Goal: Task Accomplishment & Management: Use online tool/utility

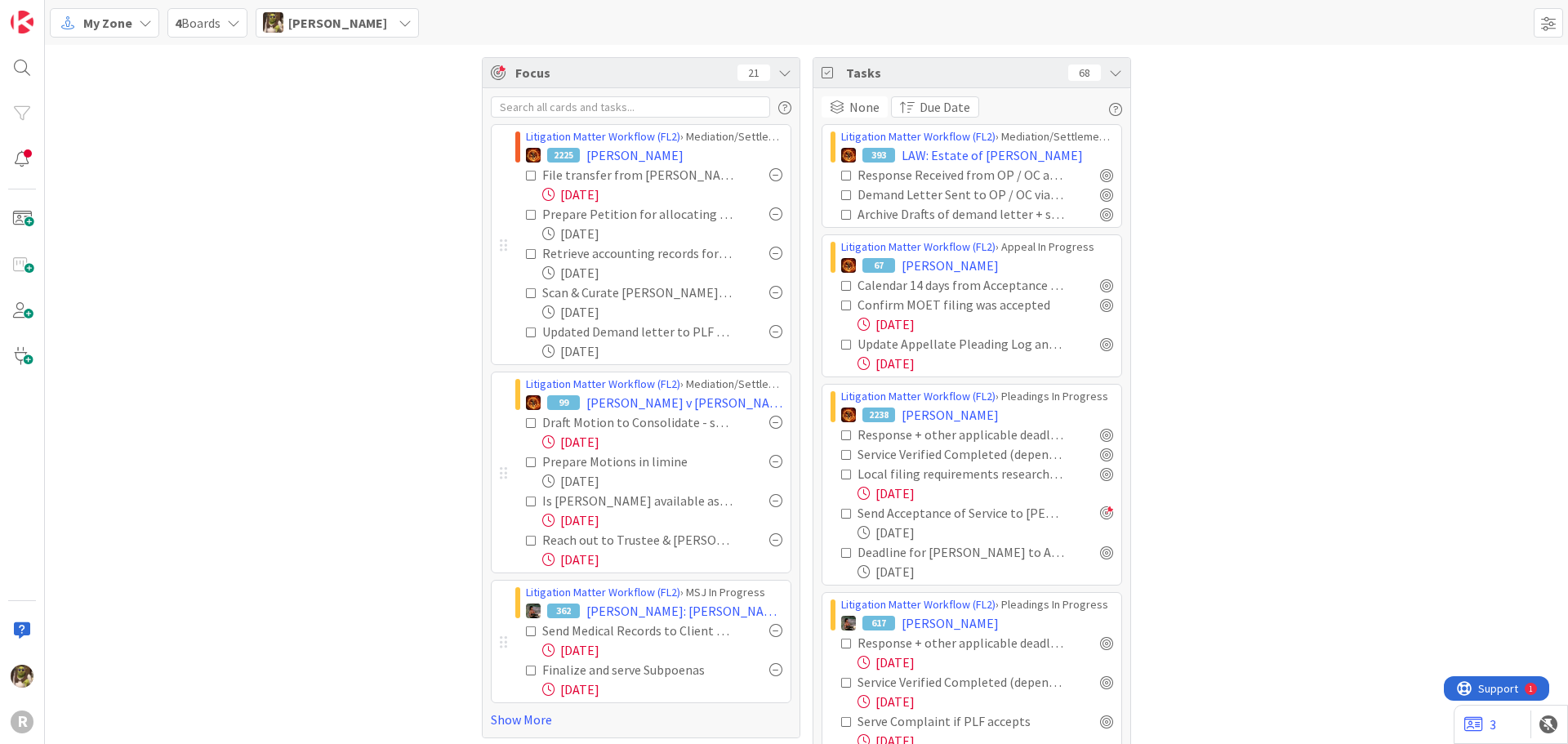
click at [526, 173] on icon at bounding box center [531, 175] width 11 height 11
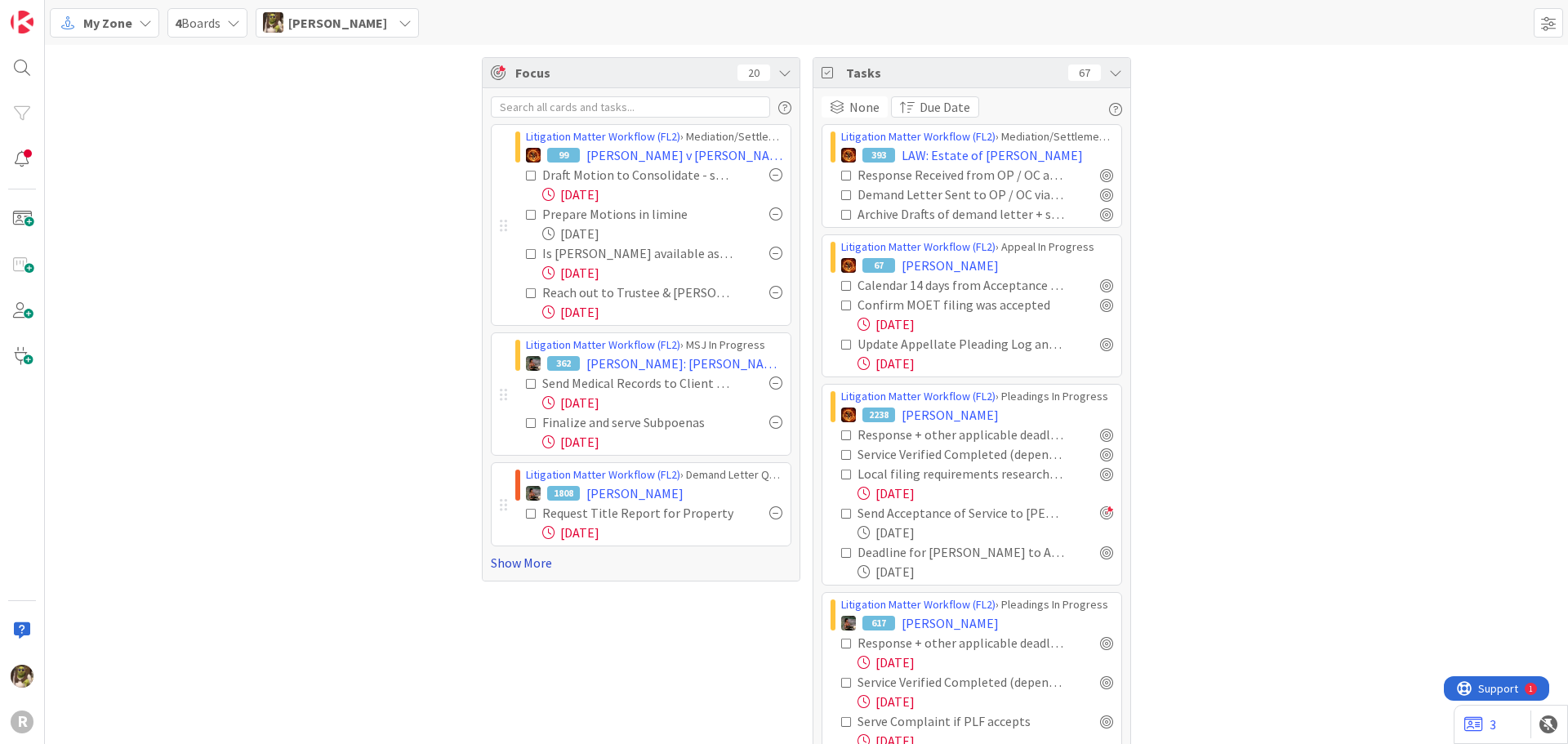
click at [517, 562] on link "Show More" at bounding box center [641, 562] width 300 height 20
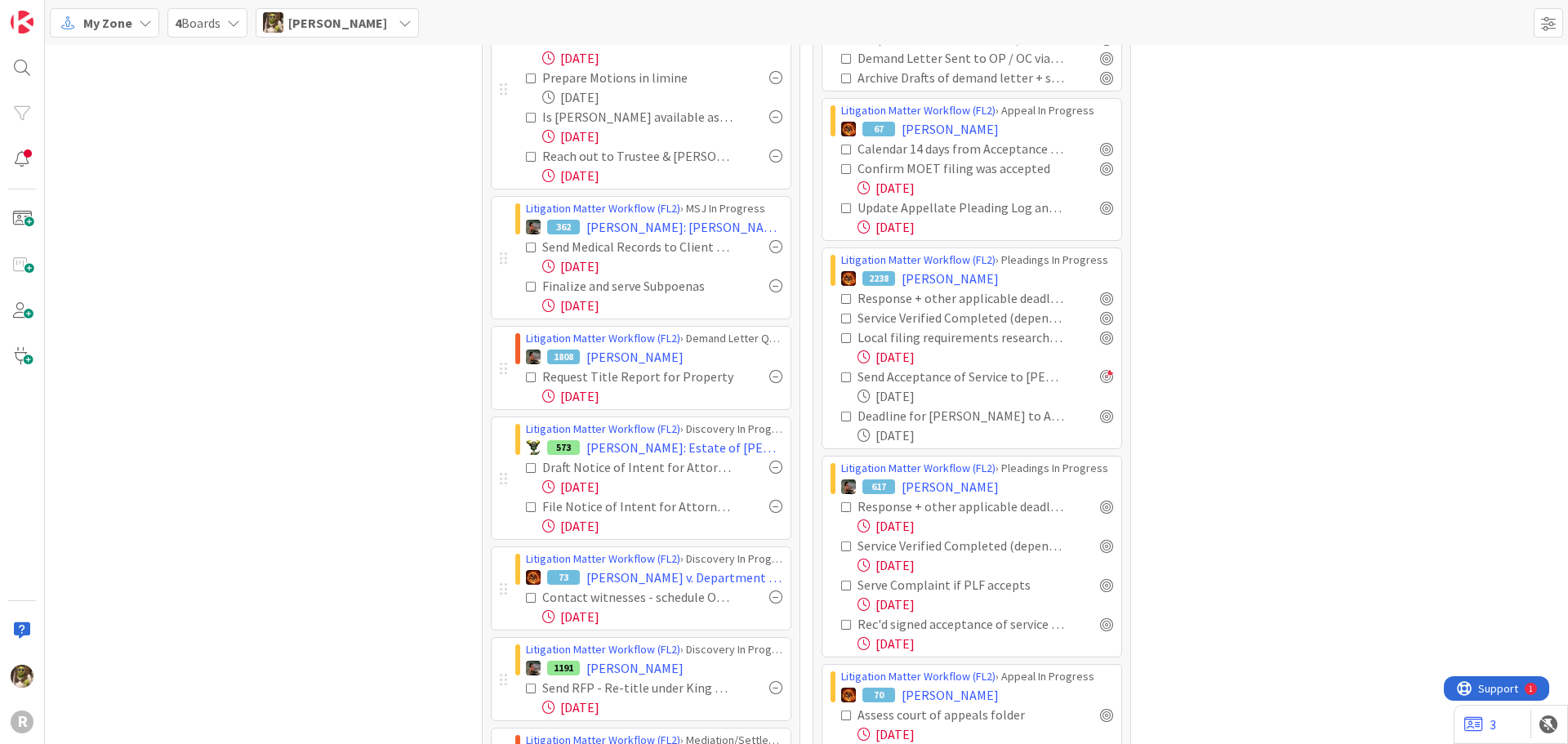
scroll to position [245, 0]
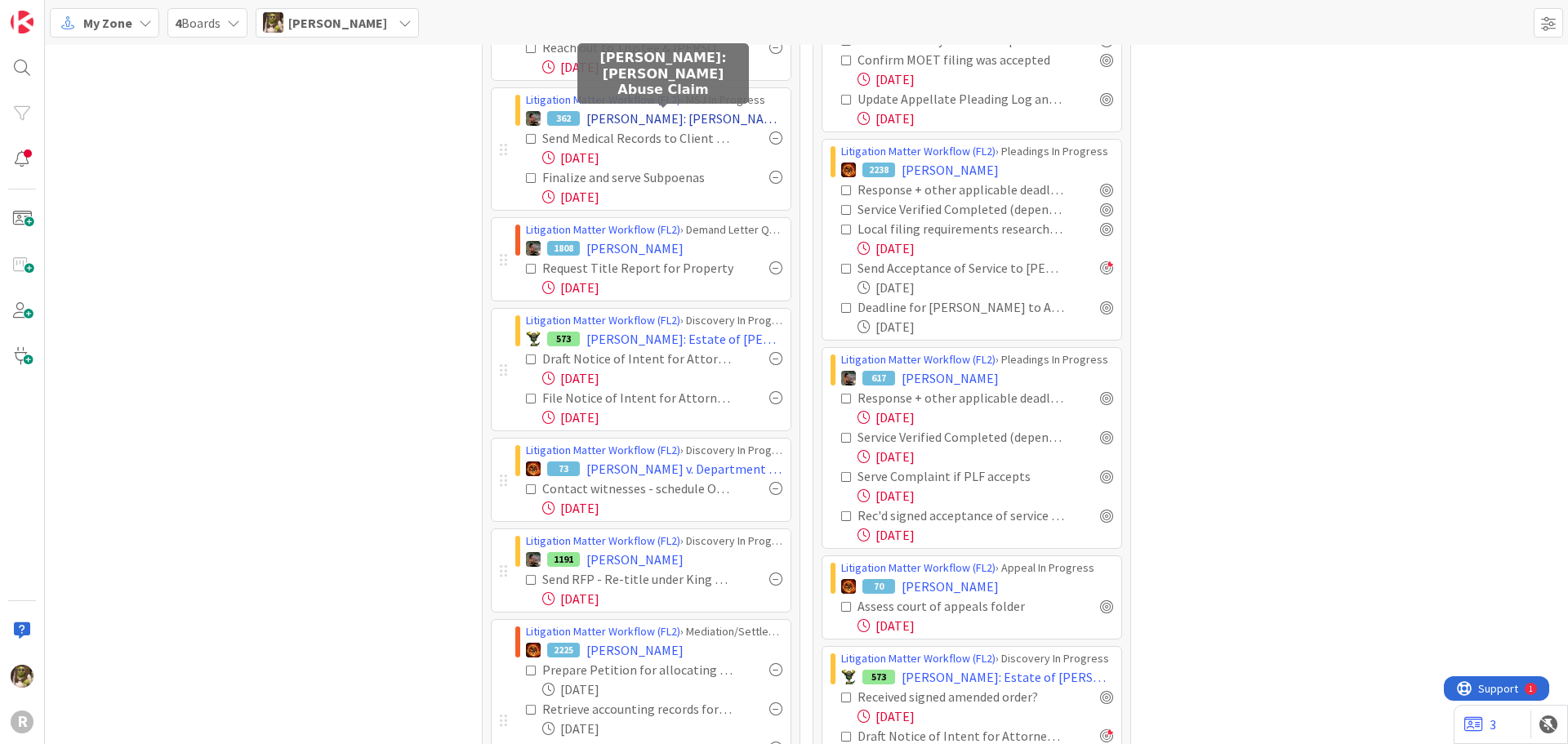
click at [633, 119] on span "ANDERSON: Elder Abuse Claim" at bounding box center [684, 118] width 196 height 20
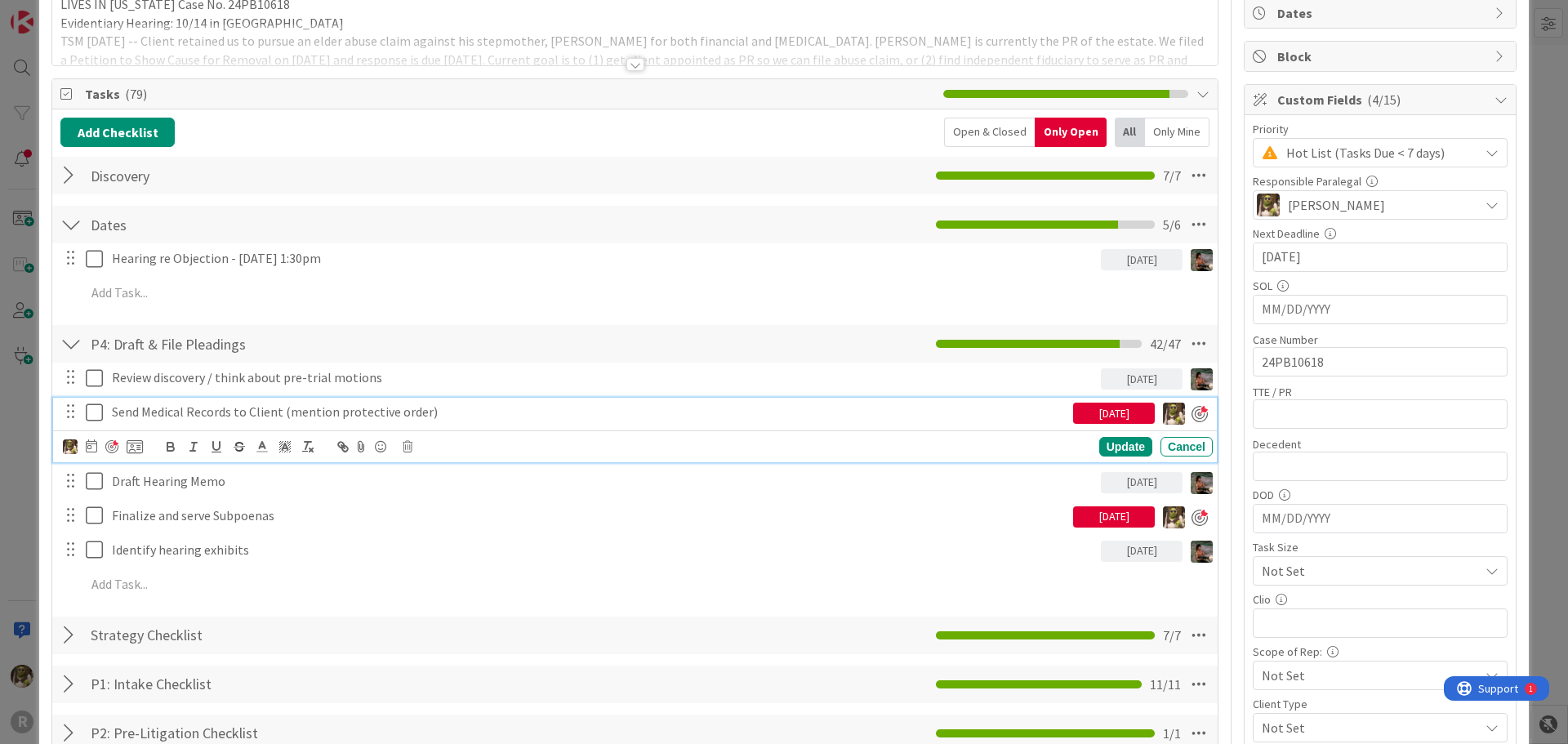
click at [256, 412] on p "Send Medical Records to Client (mention protective order)" at bounding box center [589, 412] width 954 height 19
click at [90, 445] on icon at bounding box center [91, 445] width 11 height 13
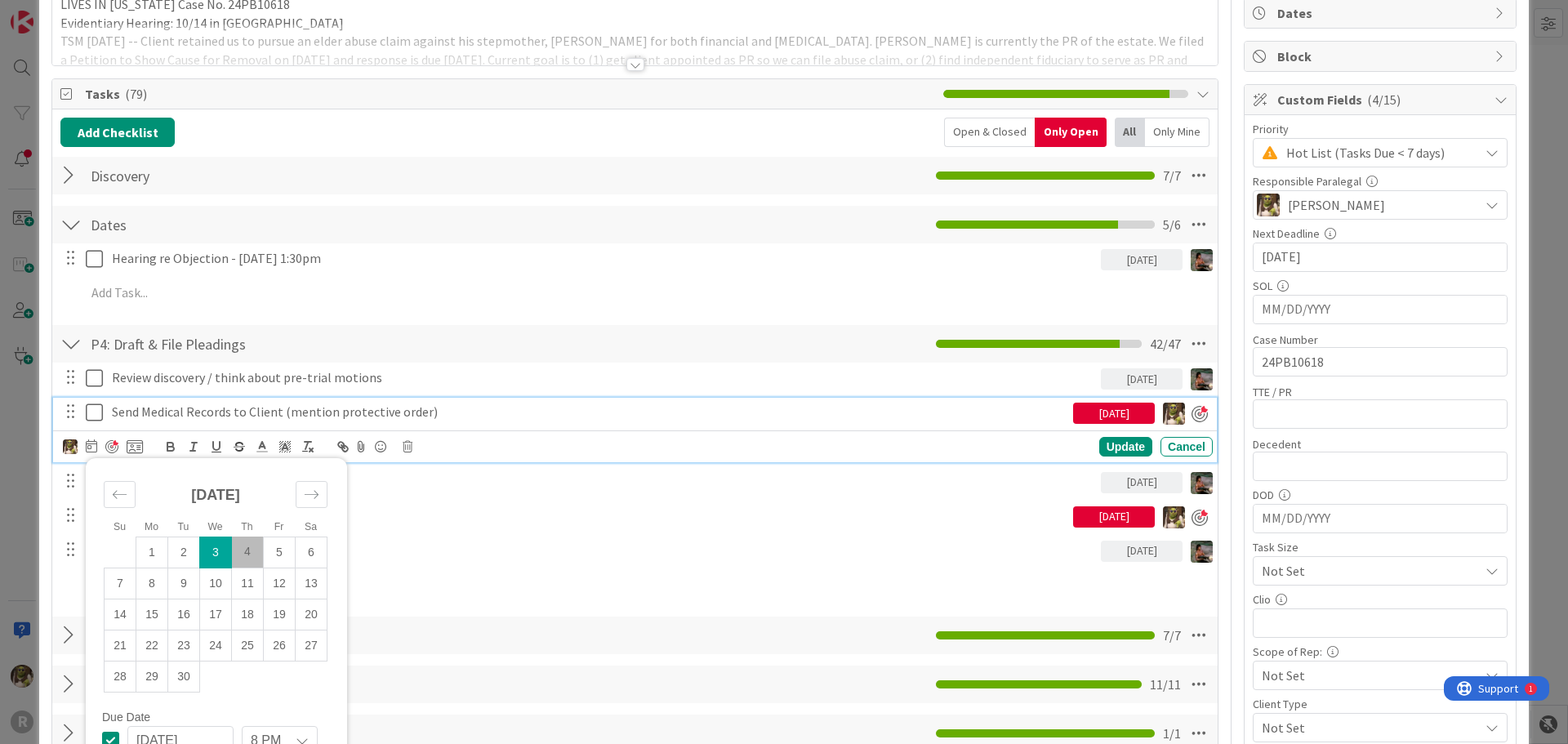
click at [257, 553] on td "4" at bounding box center [247, 552] width 32 height 31
type input "09/04/2025"
click at [1116, 450] on div "Update" at bounding box center [1126, 447] width 53 height 20
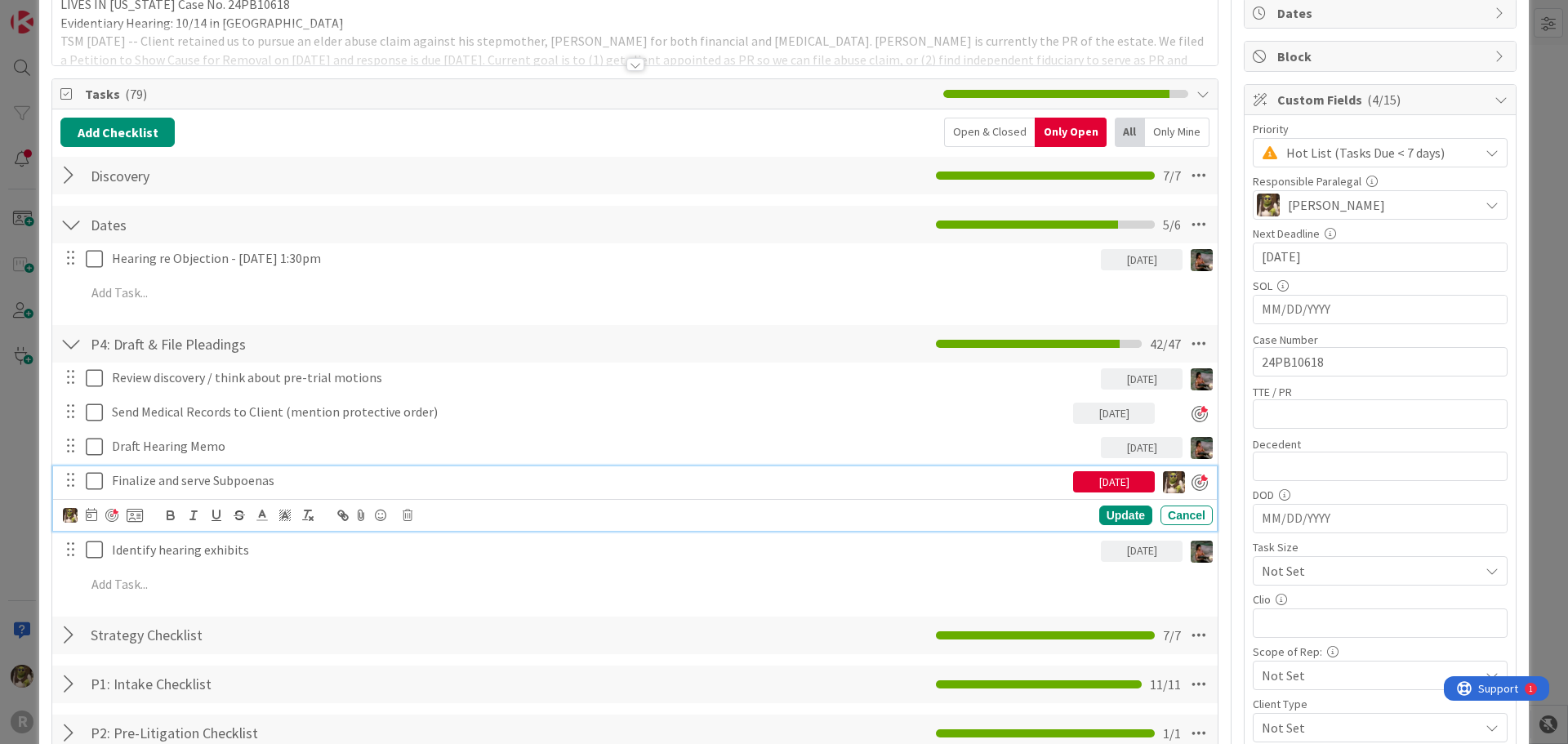
click at [198, 491] on div "Finalize and serve Subpoenas" at bounding box center [589, 480] width 967 height 28
click at [86, 516] on icon at bounding box center [91, 514] width 11 height 13
click at [249, 613] on td "4" at bounding box center [247, 620] width 32 height 31
type input "09/04/2025"
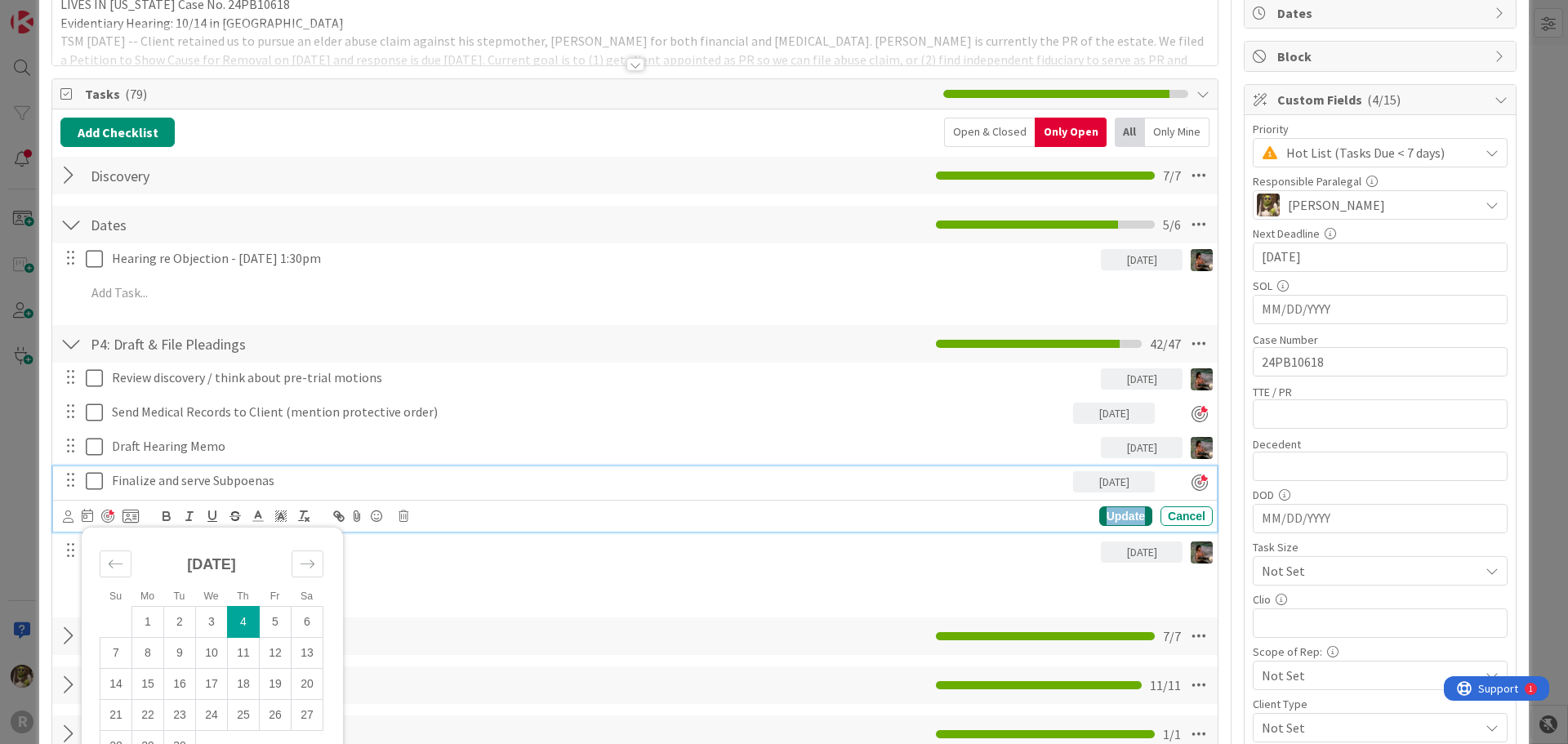
click at [1118, 520] on div "Update" at bounding box center [1126, 516] width 53 height 20
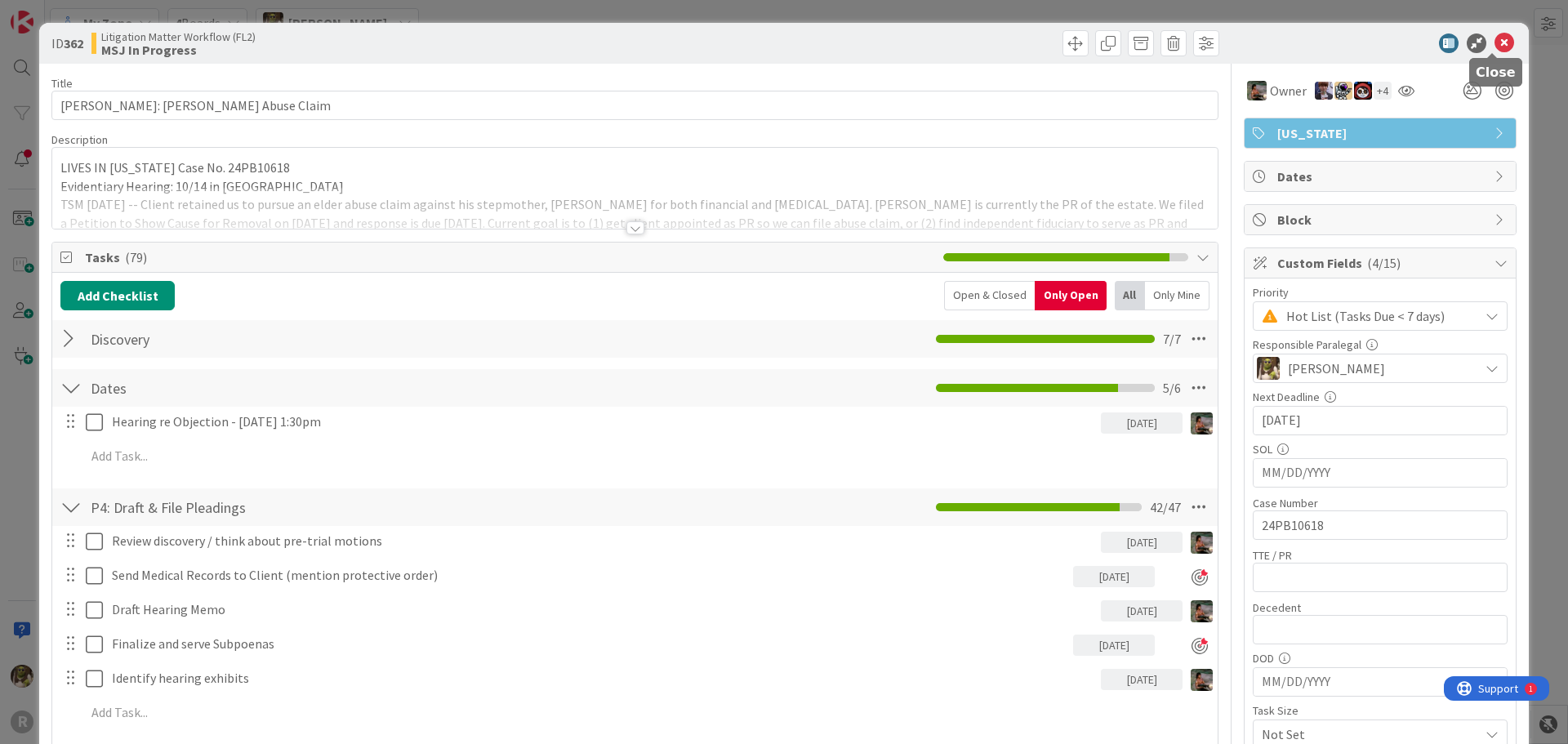
click at [1494, 41] on icon at bounding box center [1504, 43] width 20 height 20
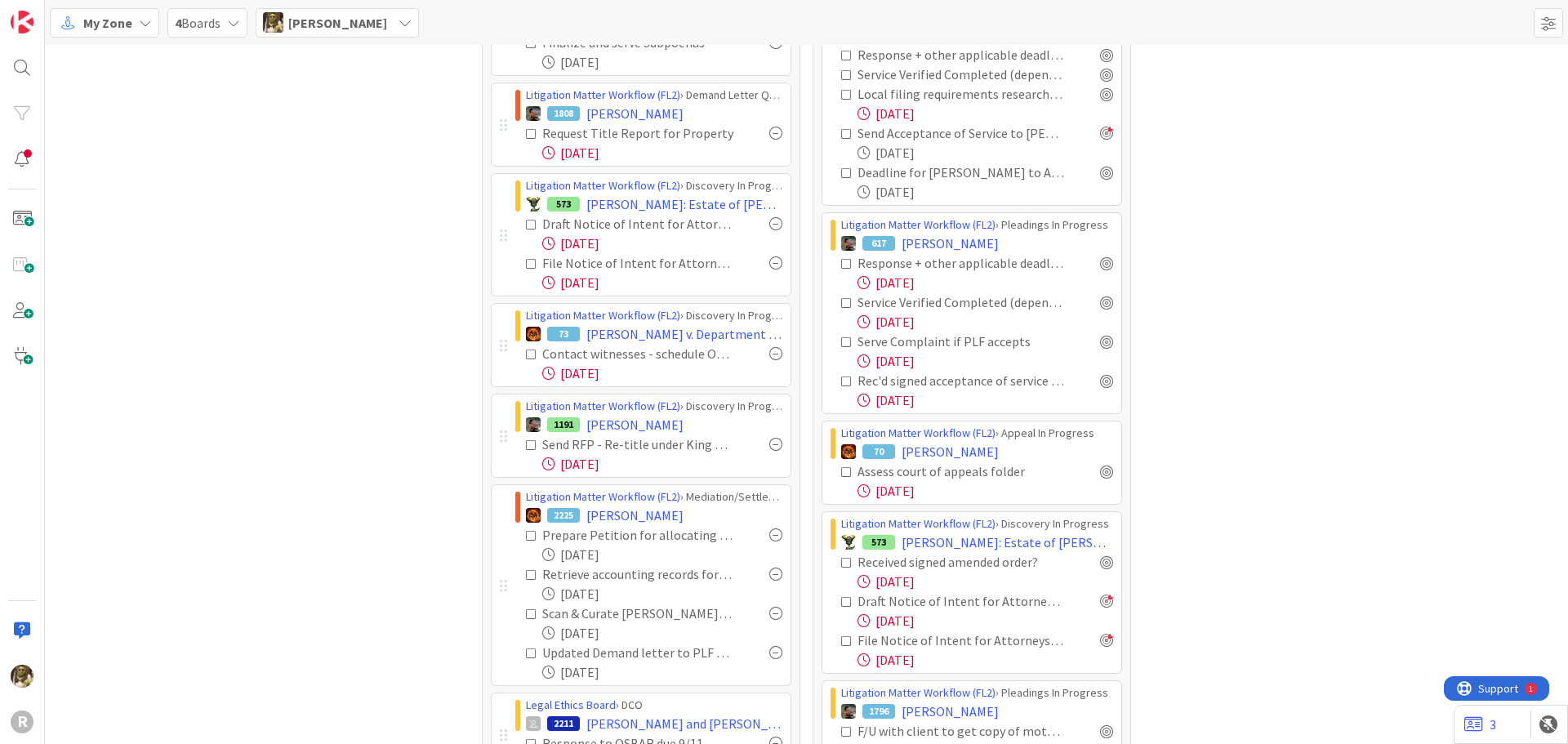
scroll to position [408, 0]
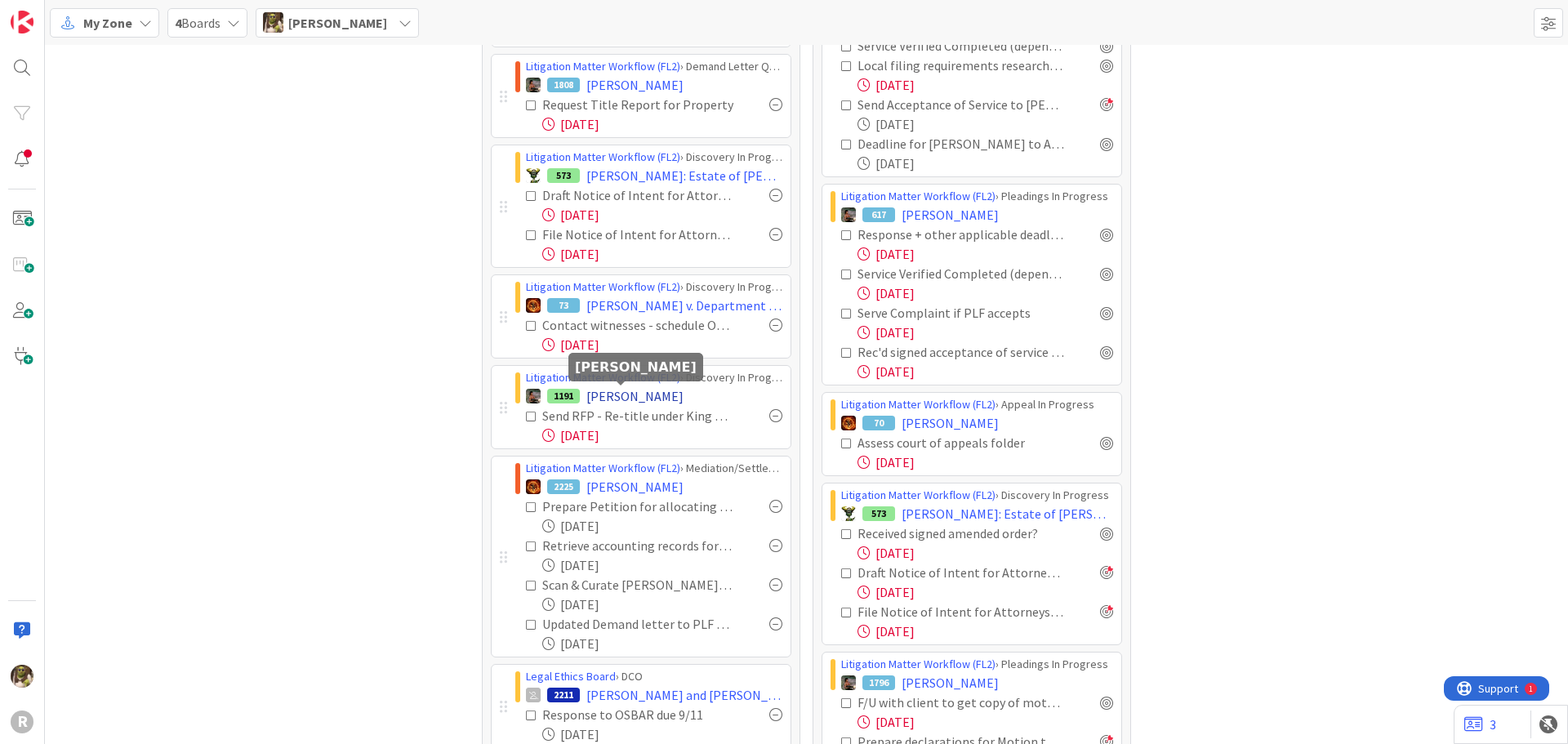
click at [620, 397] on span "ROBERTS, Amy" at bounding box center [634, 396] width 97 height 20
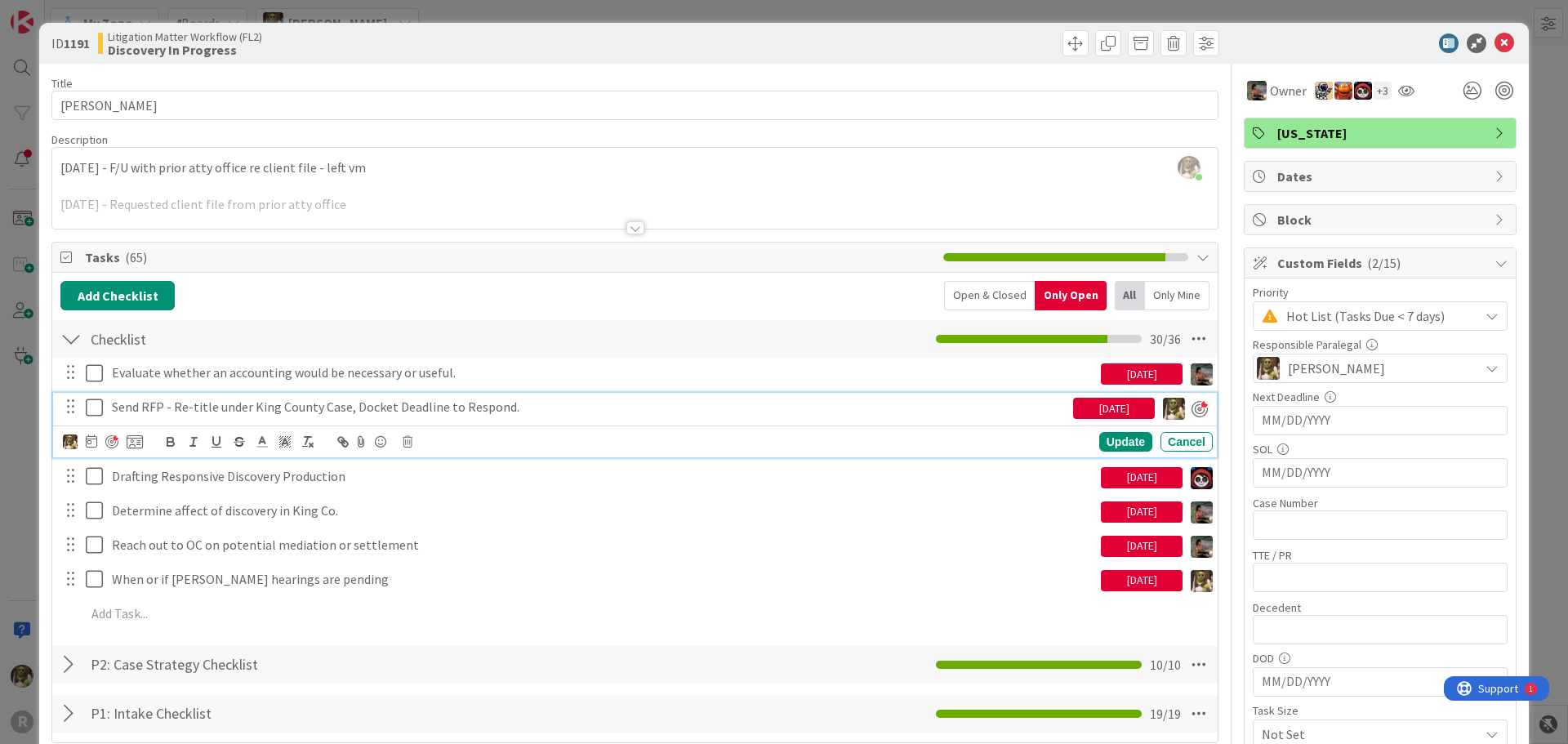
click at [122, 410] on p "Send RFP - Re-title under King County Case, Docket Deadline to Respond." at bounding box center [589, 407] width 954 height 19
click at [92, 442] on icon at bounding box center [91, 440] width 11 height 13
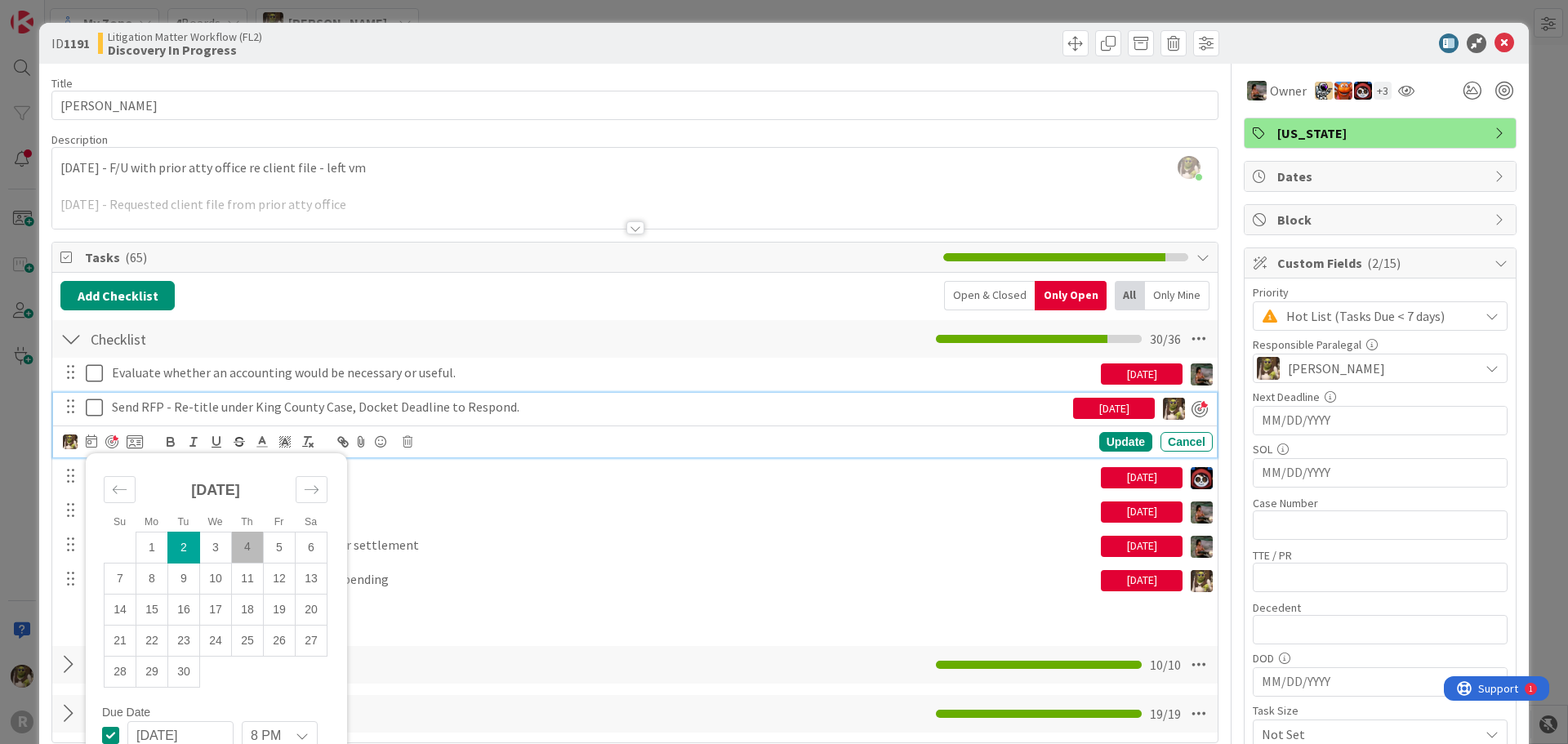
click at [251, 546] on td "4" at bounding box center [247, 547] width 32 height 31
type input "09/04/2025"
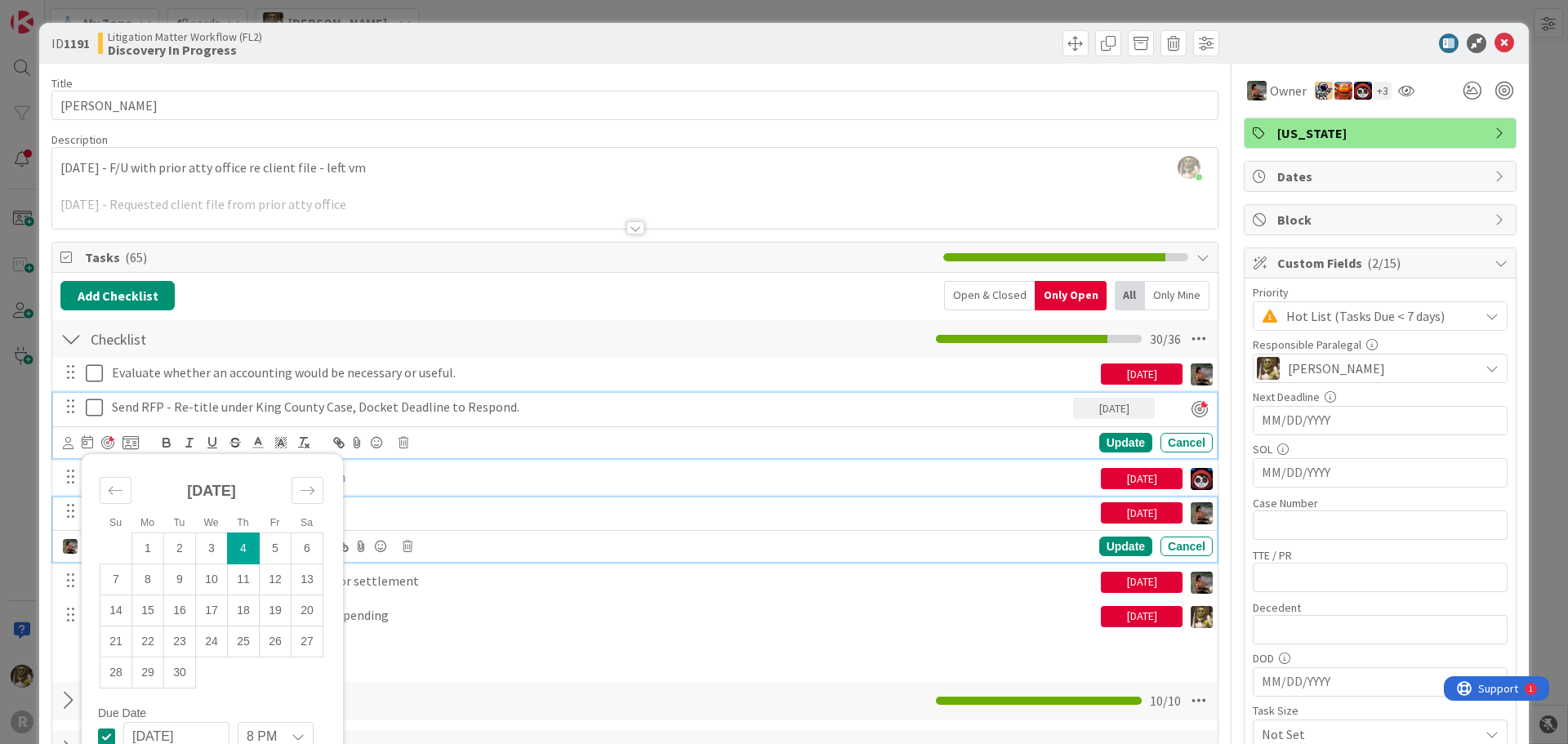
click at [744, 522] on div "Determine affect of discovery in King Co." at bounding box center [603, 511] width 996 height 28
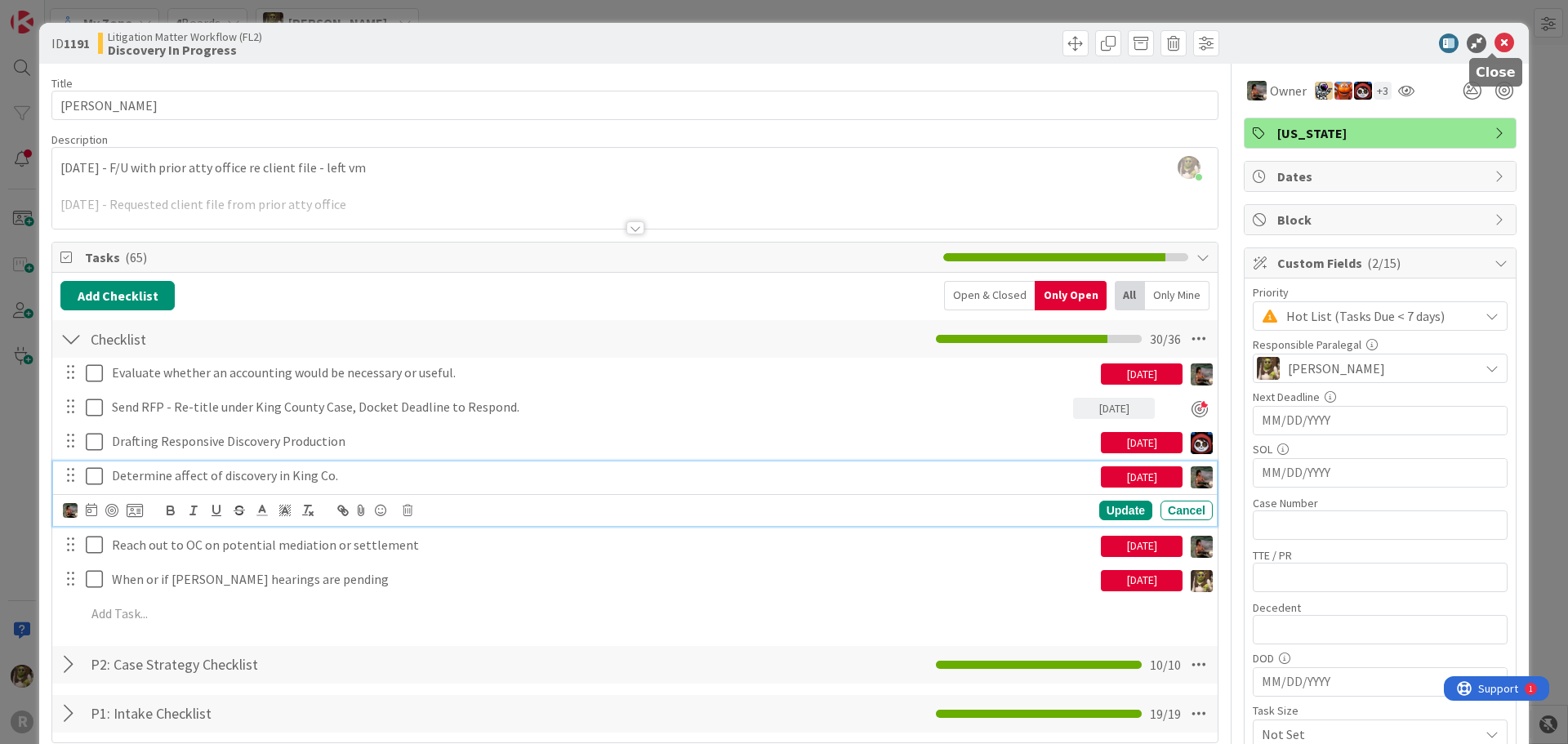
click at [1497, 38] on icon at bounding box center [1504, 43] width 20 height 20
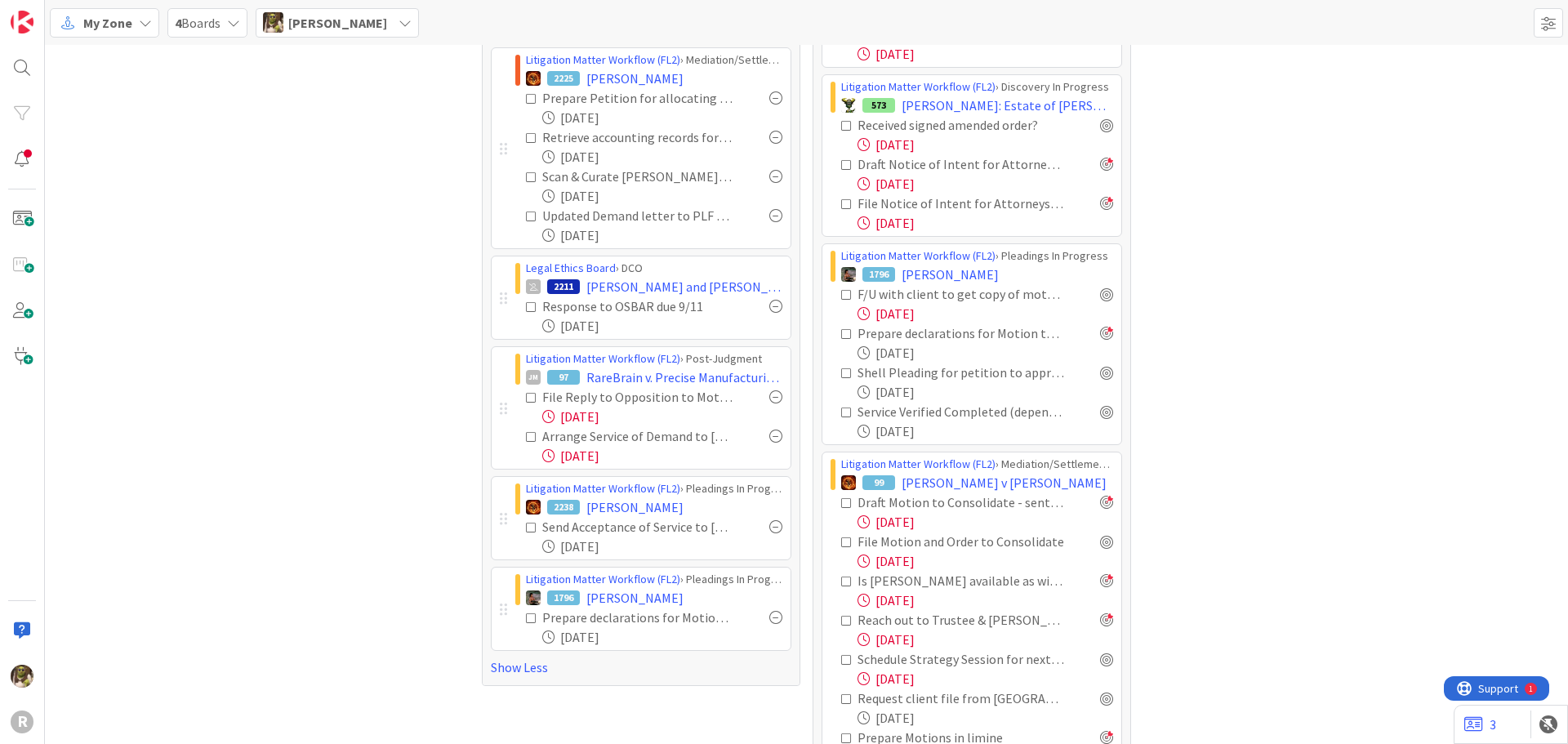
scroll to position [898, 0]
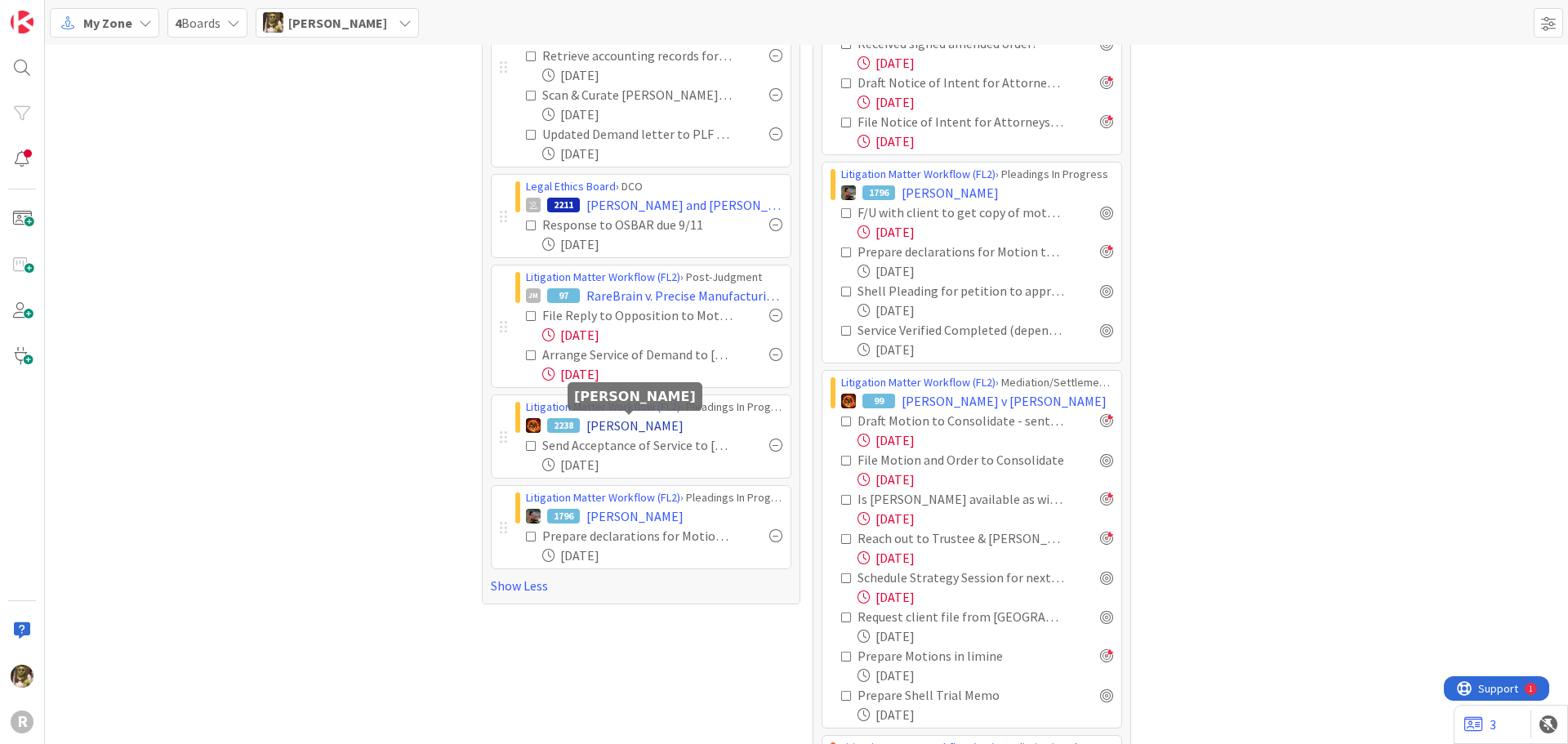
click at [648, 419] on span "BREAZEALE, Jerry" at bounding box center [634, 425] width 97 height 20
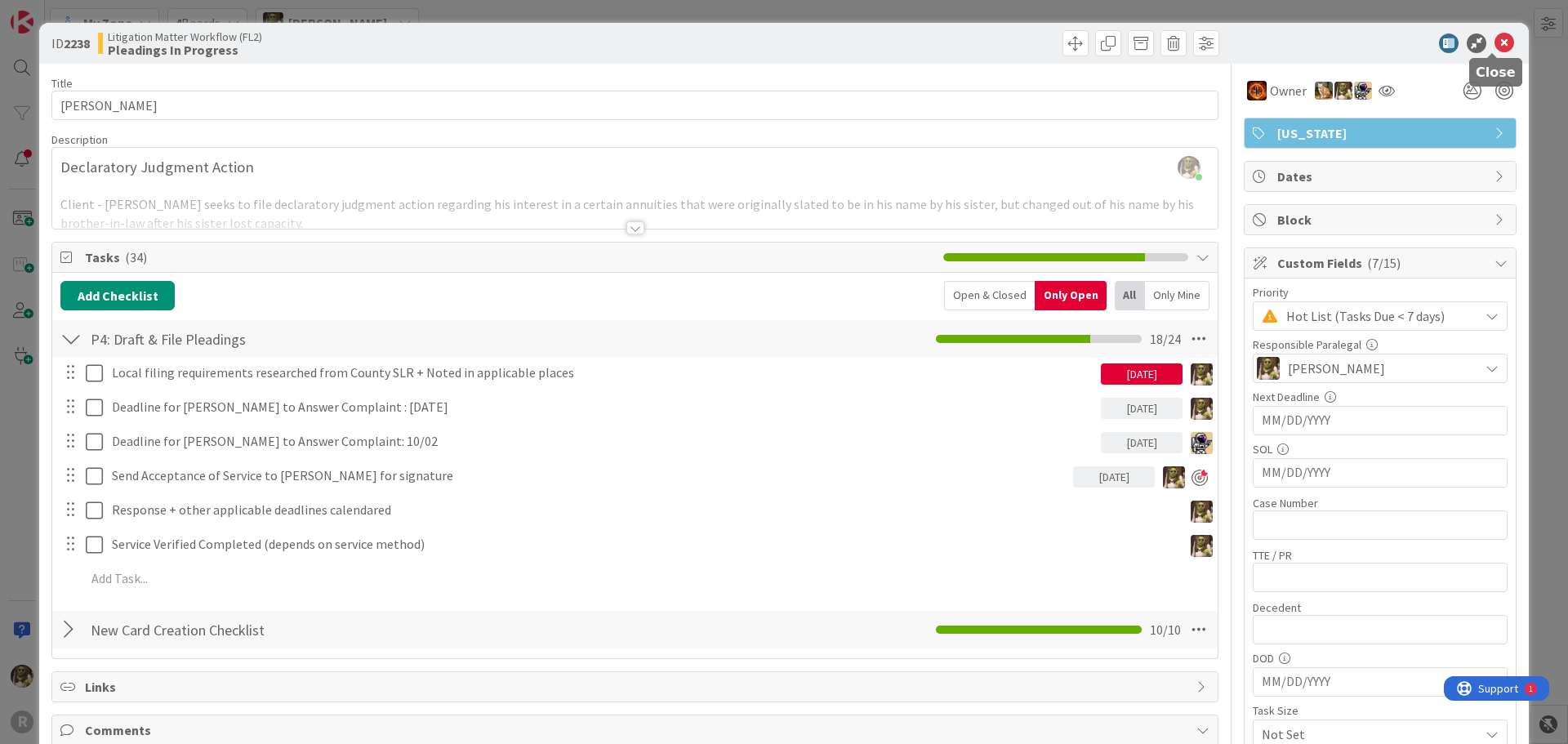
click at [1497, 40] on icon at bounding box center [1504, 43] width 20 height 20
